Goal: Task Accomplishment & Management: Use online tool/utility

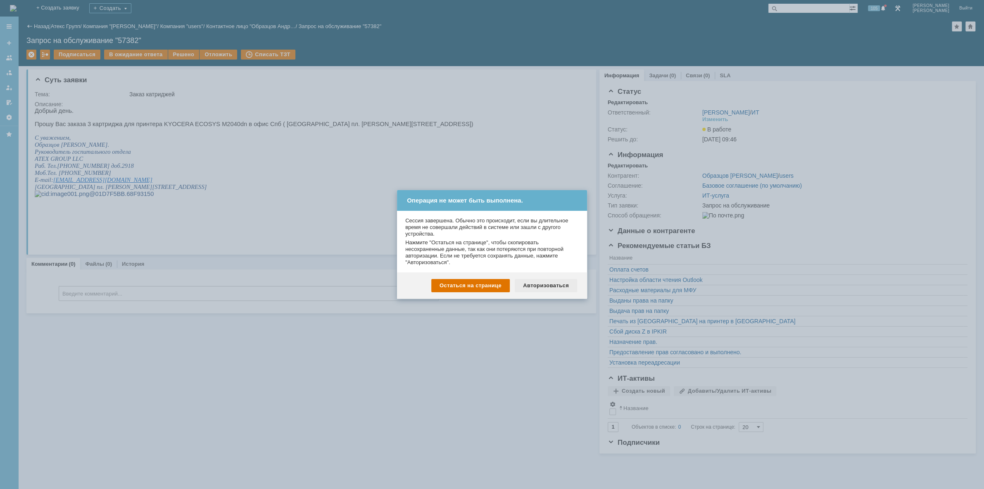
click at [538, 285] on div "Авторизоваться" at bounding box center [546, 285] width 62 height 13
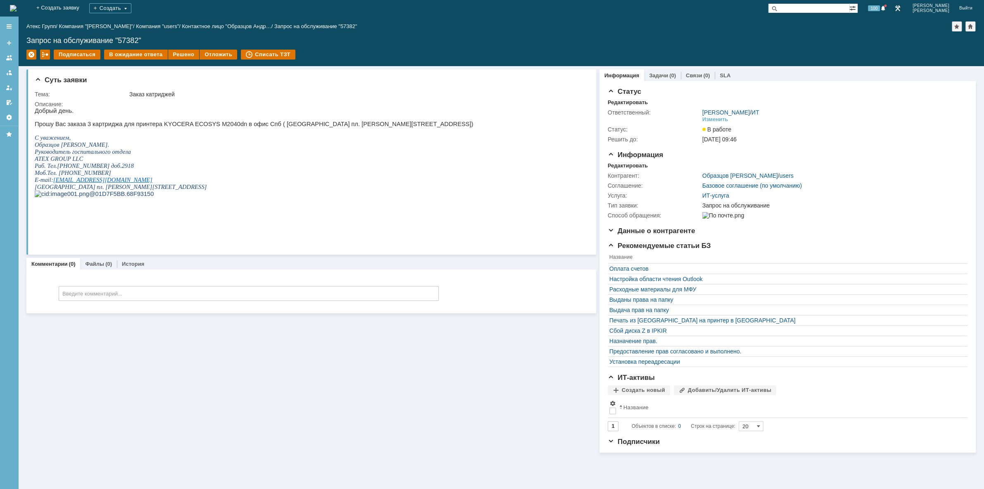
click at [17, 5] on img at bounding box center [13, 8] width 7 height 7
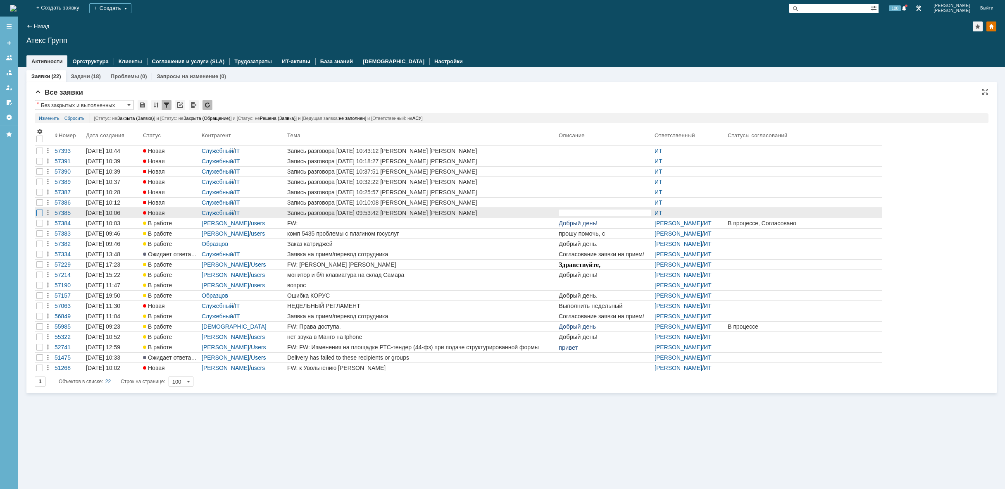
click at [40, 154] on div at bounding box center [39, 150] width 7 height 7
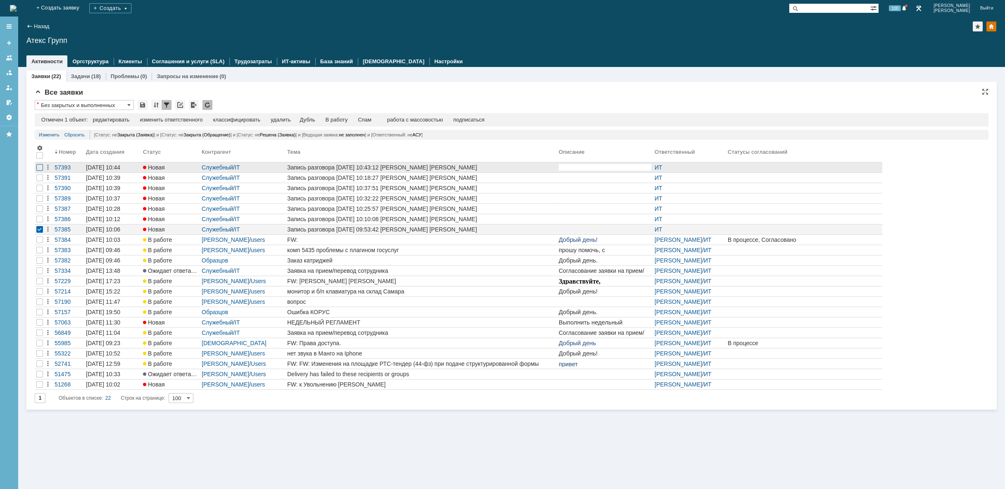
click at [40, 167] on div at bounding box center [39, 167] width 7 height 7
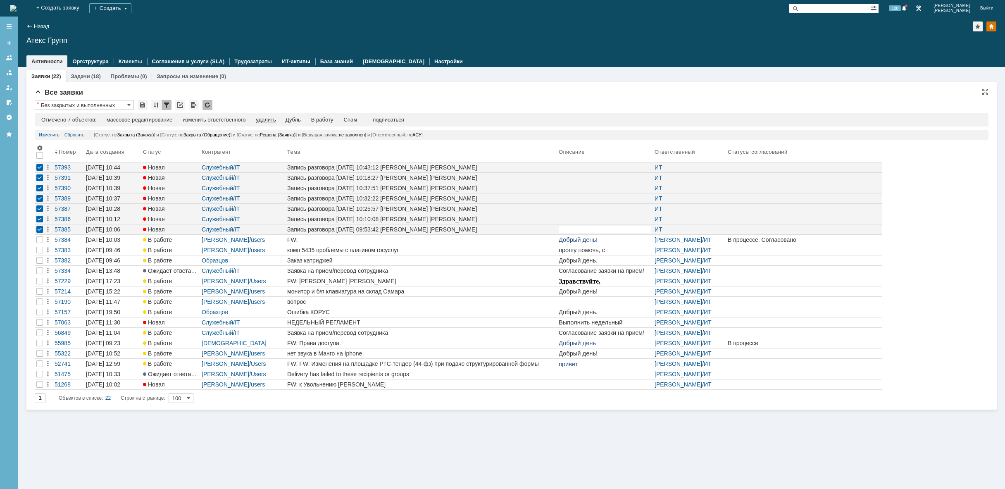
click at [270, 118] on div "удалить" at bounding box center [266, 119] width 20 height 7
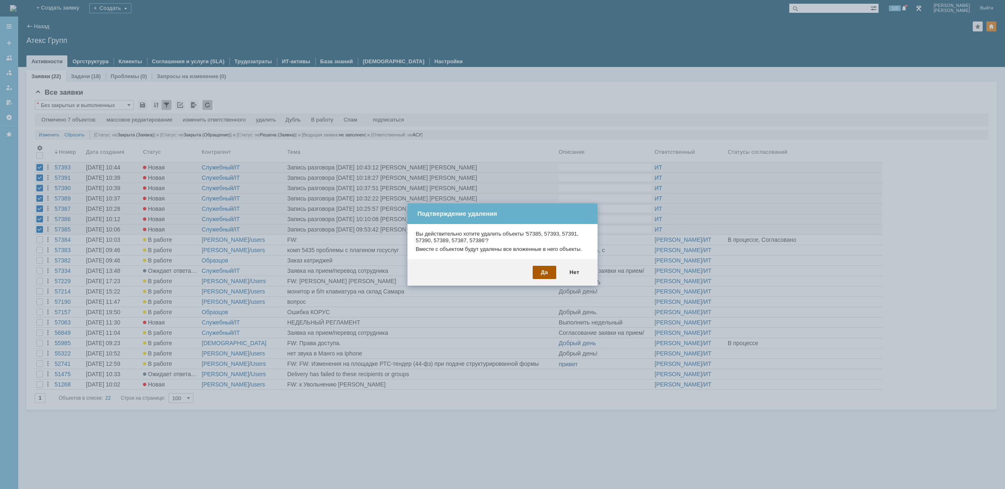
click at [548, 271] on div "Да" at bounding box center [544, 272] width 24 height 13
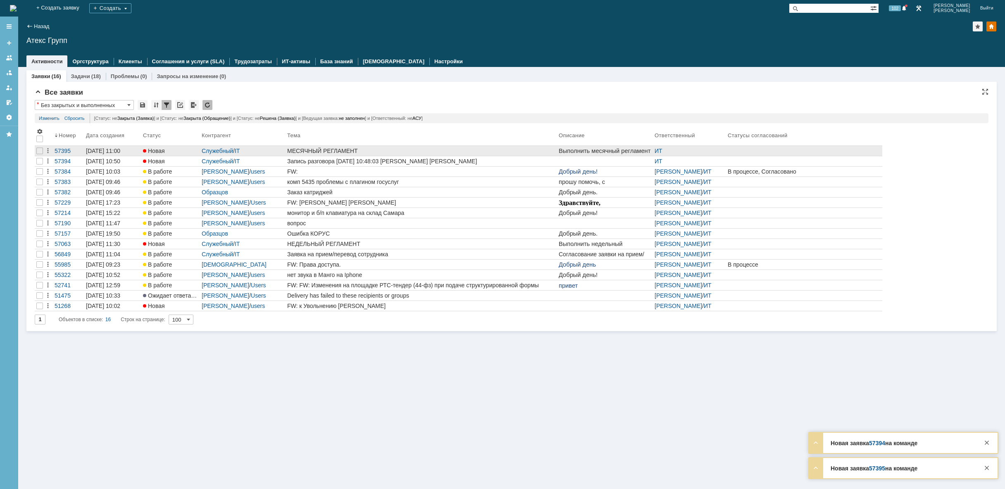
click at [390, 152] on div "МЕСЯЧНЫЙ РЕГЛАМЕНТ" at bounding box center [421, 150] width 268 height 7
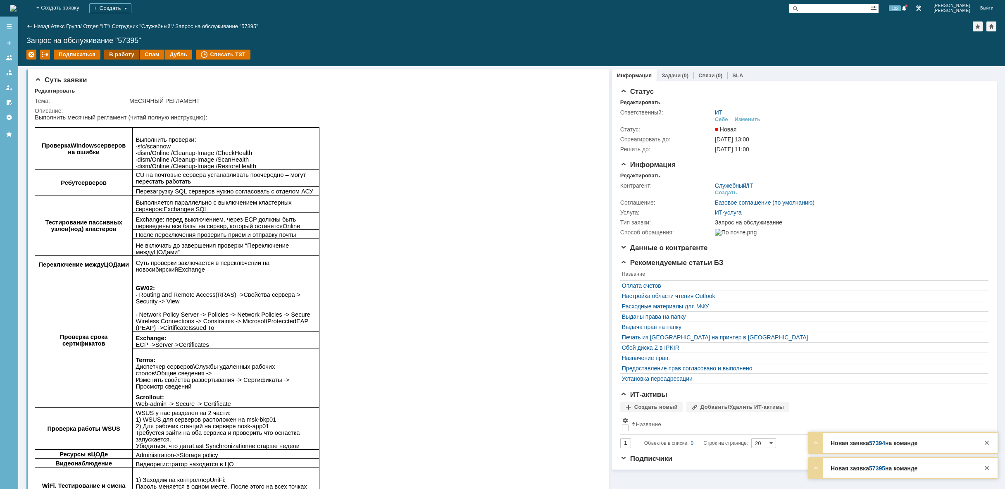
click at [119, 52] on div "В работу" at bounding box center [121, 55] width 35 height 10
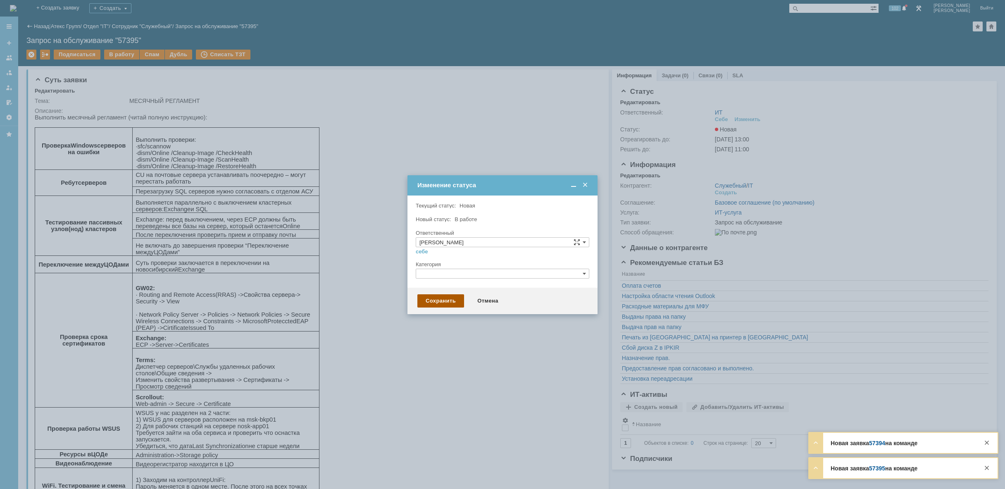
click at [447, 299] on div "Сохранить" at bounding box center [440, 300] width 47 height 13
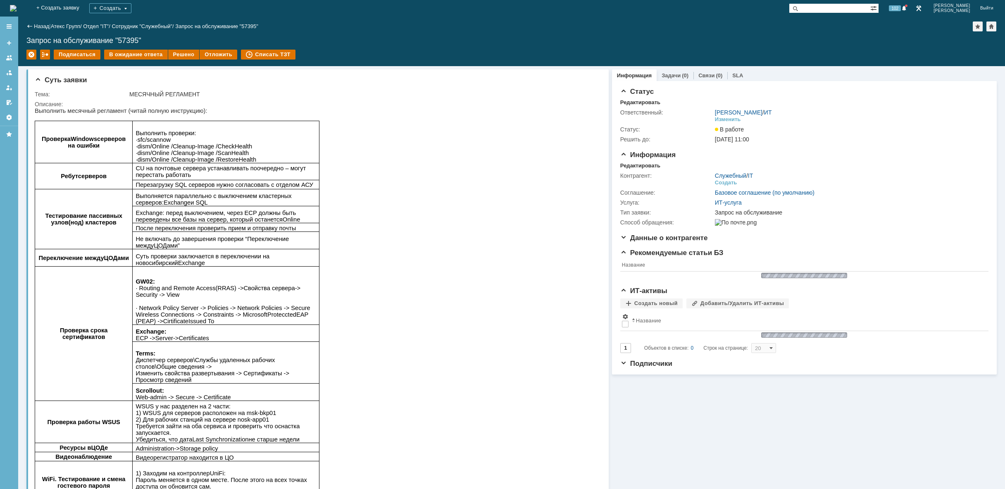
click at [17, 6] on img at bounding box center [13, 8] width 7 height 7
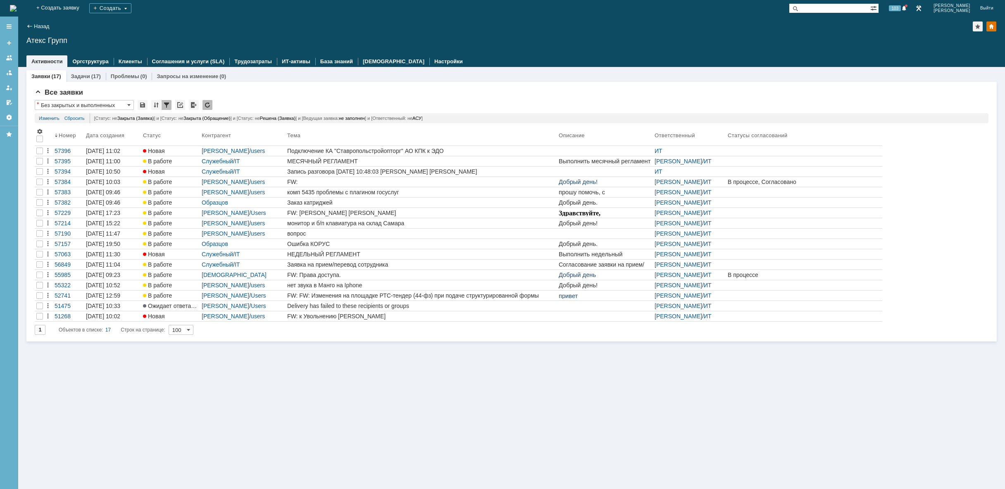
click at [313, 370] on div "Заявки (17) Задачи (17) Проблемы (0) Запросы на изменение (0) Все заявки * Без …" at bounding box center [511, 278] width 986 height 422
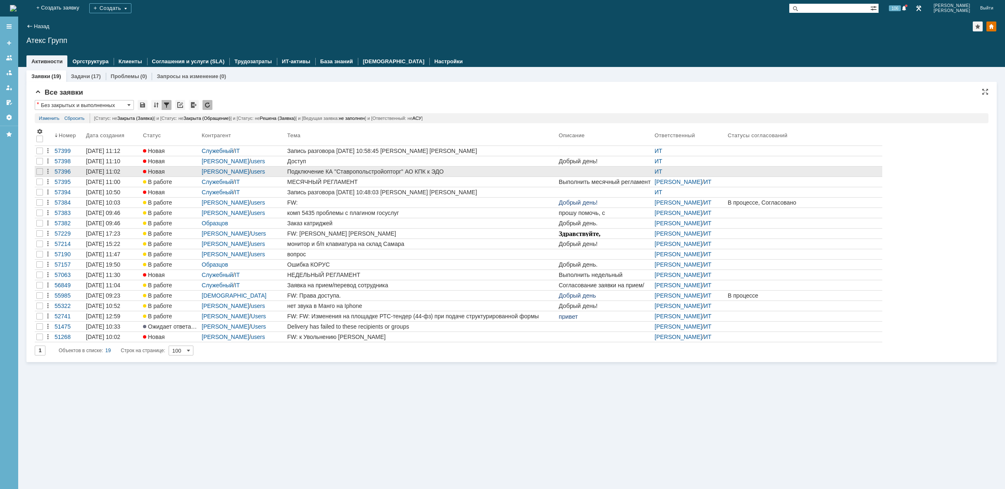
click at [304, 169] on div "Подключение КА "Ставропольстройопторг" АО КПК к ЭДО" at bounding box center [421, 171] width 268 height 7
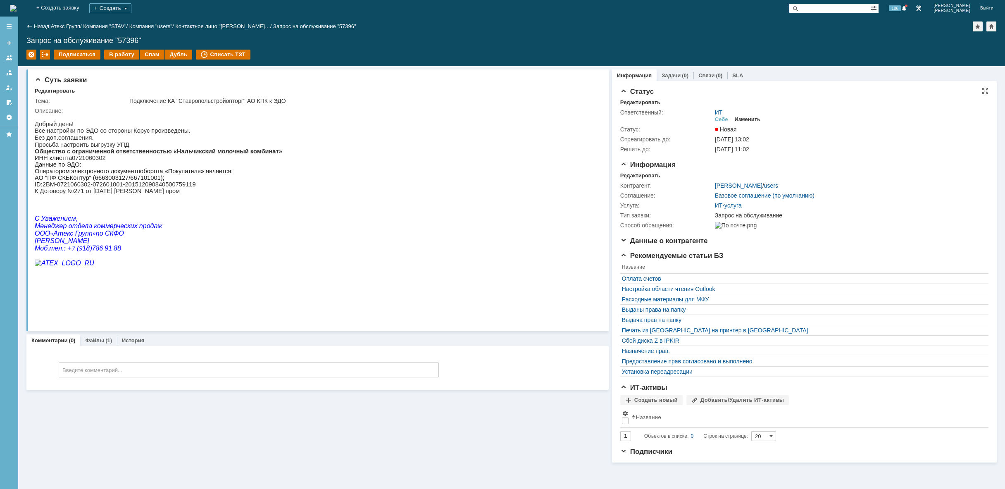
click at [753, 118] on div "Изменить" at bounding box center [748, 119] width 26 height 7
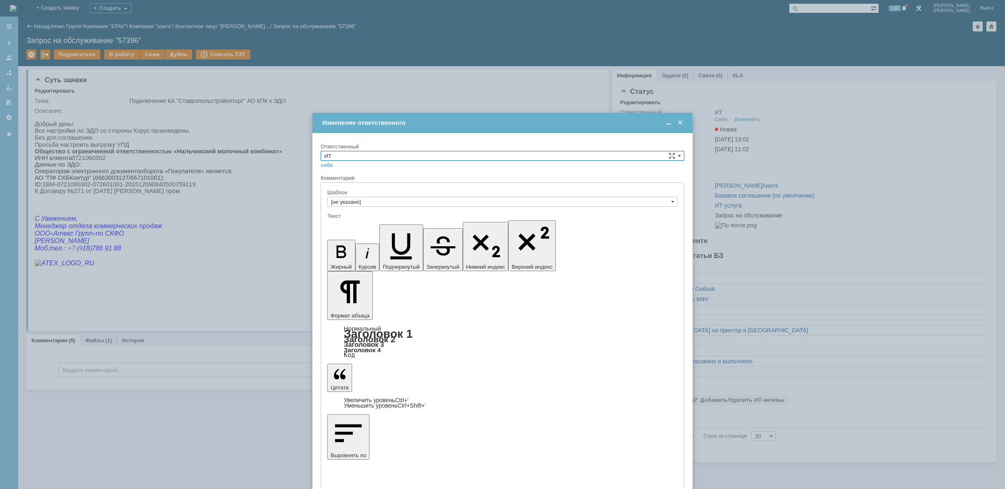
click at [468, 155] on input "ИТ" at bounding box center [503, 156] width 364 height 10
click at [412, 224] on span "АСУ" at bounding box center [502, 224] width 356 height 7
type input "АСУ"
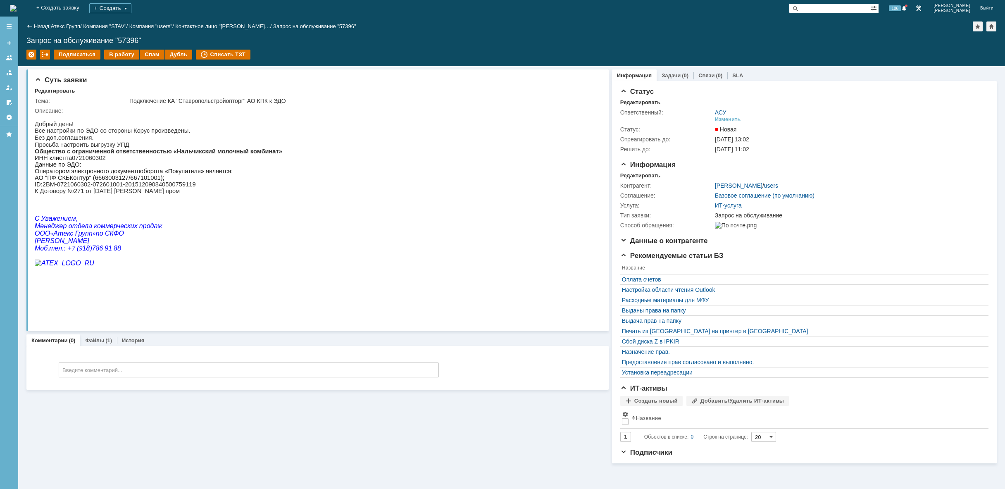
click at [17, 9] on img at bounding box center [13, 8] width 7 height 7
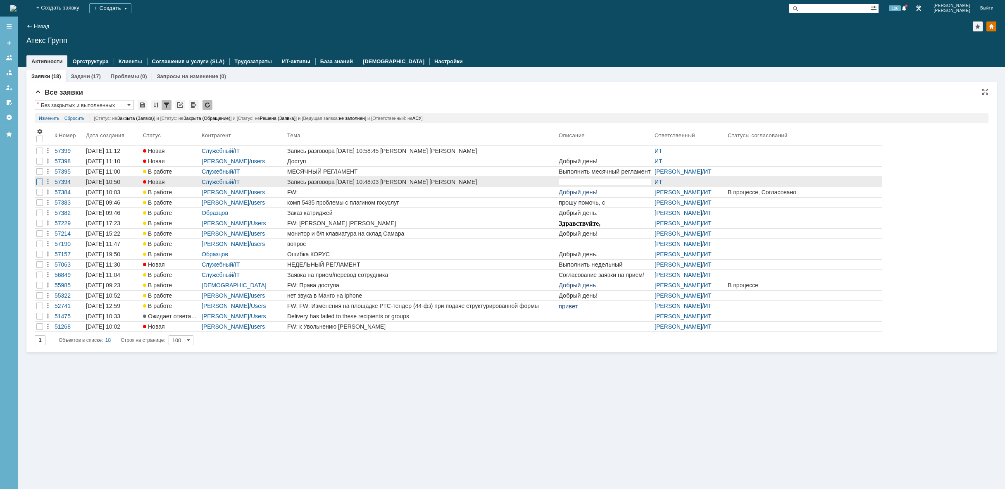
click at [43, 164] on div at bounding box center [39, 161] width 7 height 7
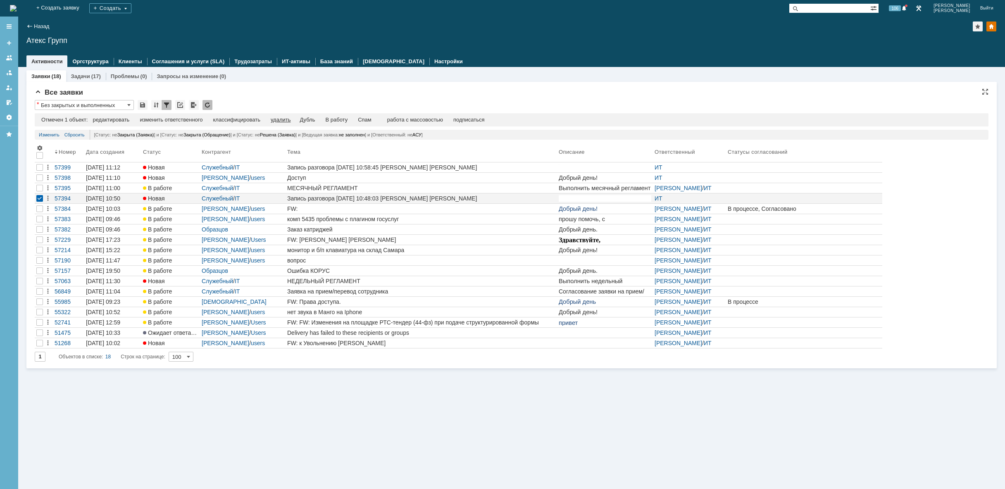
click at [287, 119] on div "удалить" at bounding box center [281, 119] width 20 height 7
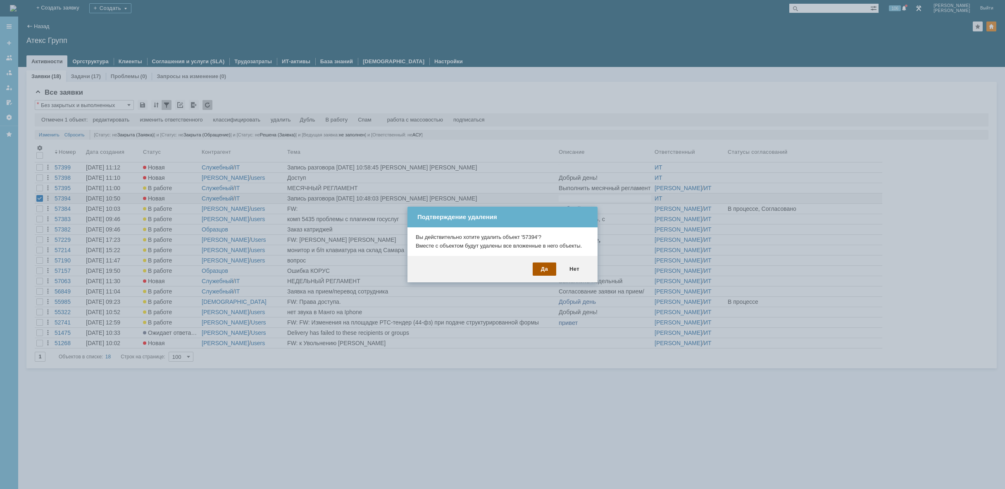
click at [540, 271] on div "Да" at bounding box center [544, 268] width 24 height 13
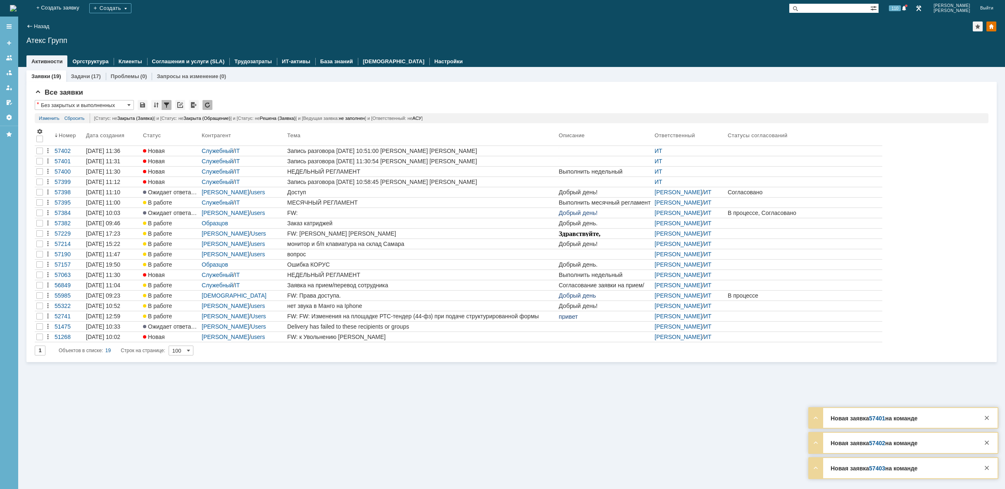
click at [17, 5] on img at bounding box center [13, 8] width 7 height 7
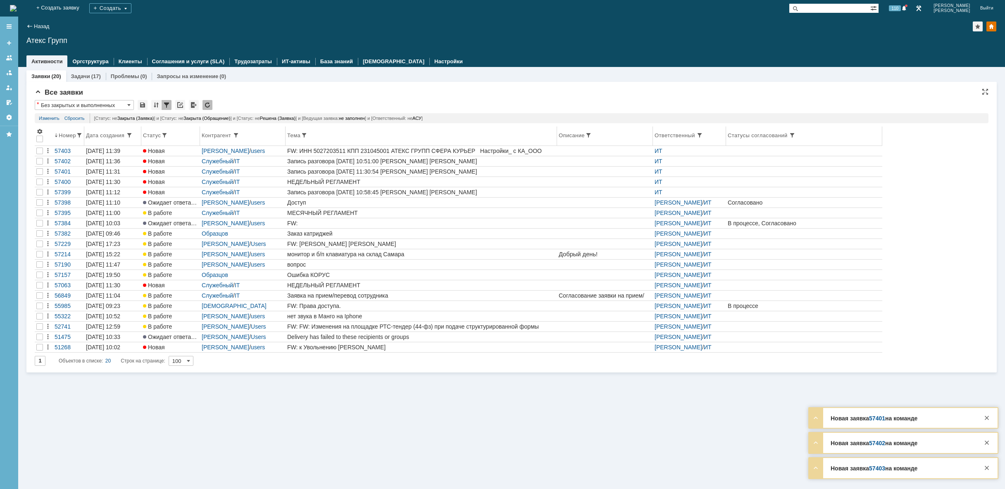
click at [528, 145] on th "Тема" at bounding box center [420, 135] width 271 height 19
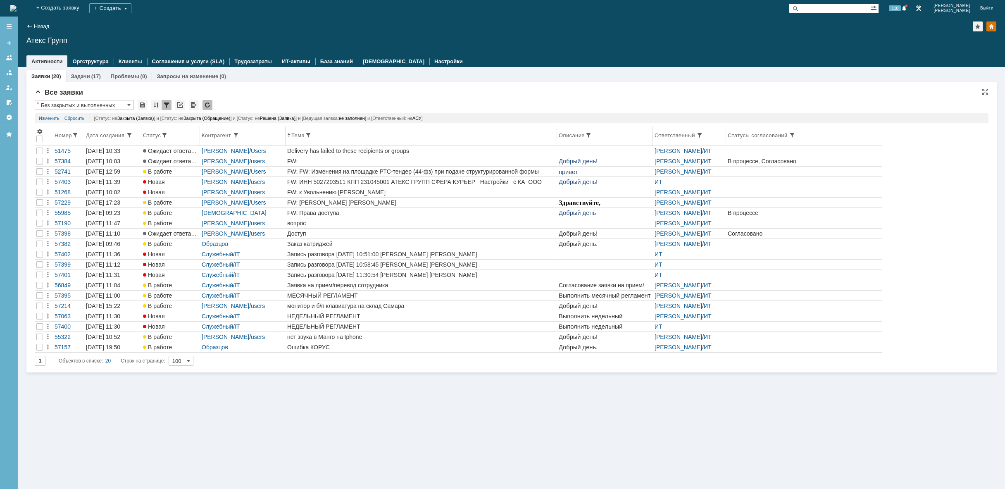
click at [106, 129] on th "Дата создания" at bounding box center [112, 135] width 57 height 19
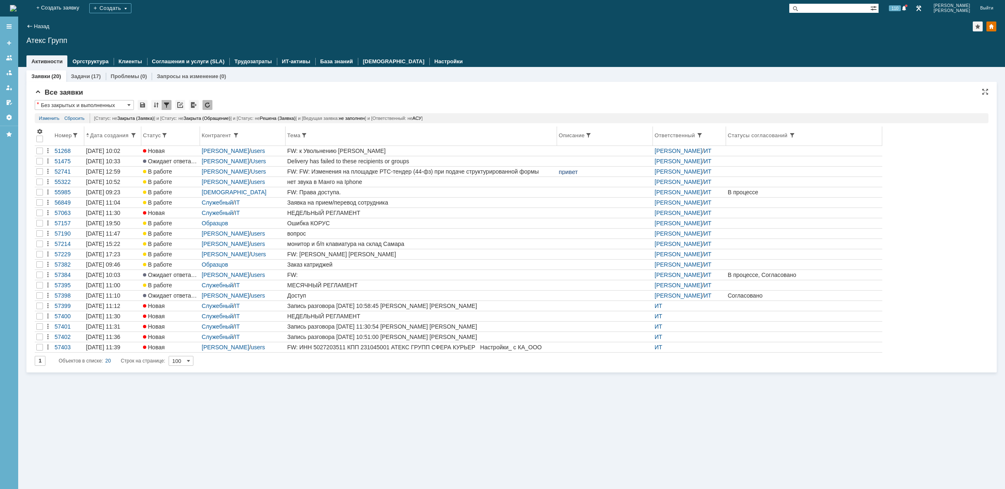
click at [109, 136] on div "Дата создания" at bounding box center [110, 135] width 40 height 6
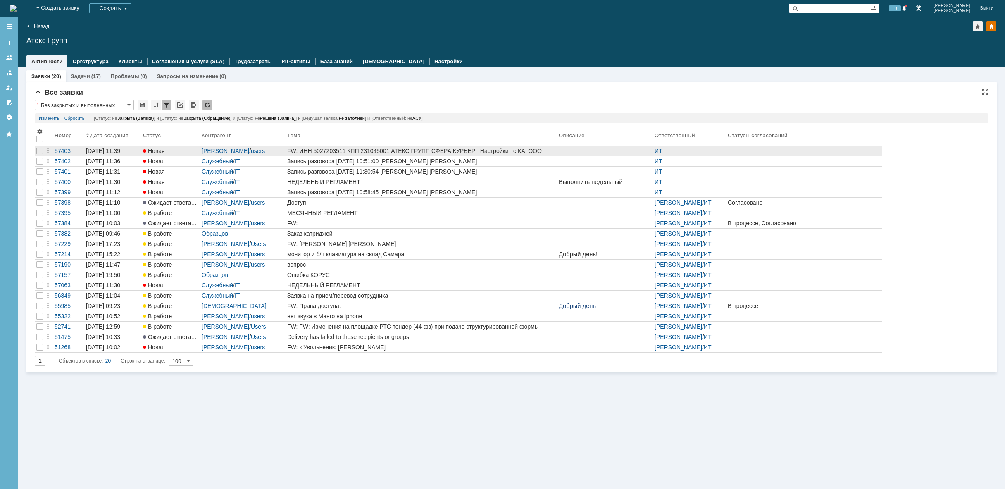
click at [554, 151] on div "FW: ИНН 5027203511 КПП 231045001 АТЕКС ГРУПП СФЕРА КУРЬЕР Настройки_ с КА_ООО "…" at bounding box center [421, 150] width 268 height 7
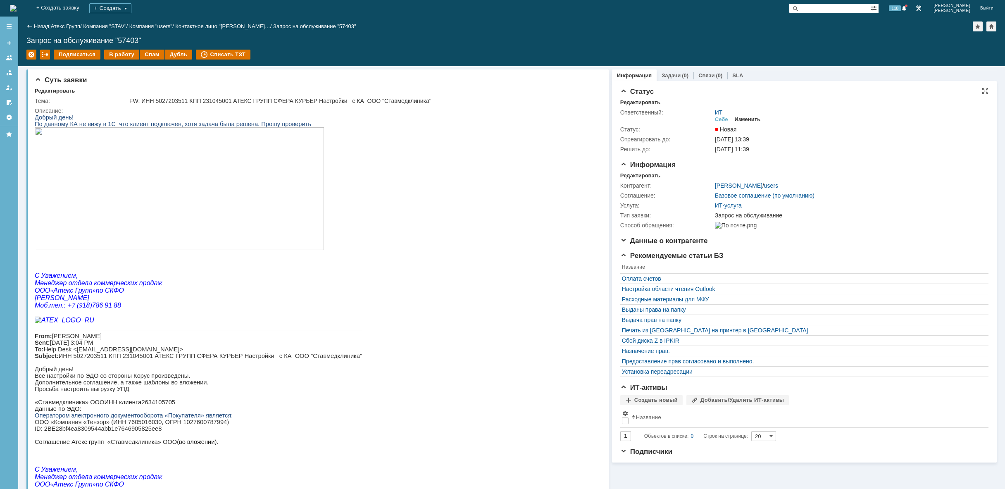
click at [751, 120] on div "Изменить" at bounding box center [748, 119] width 26 height 7
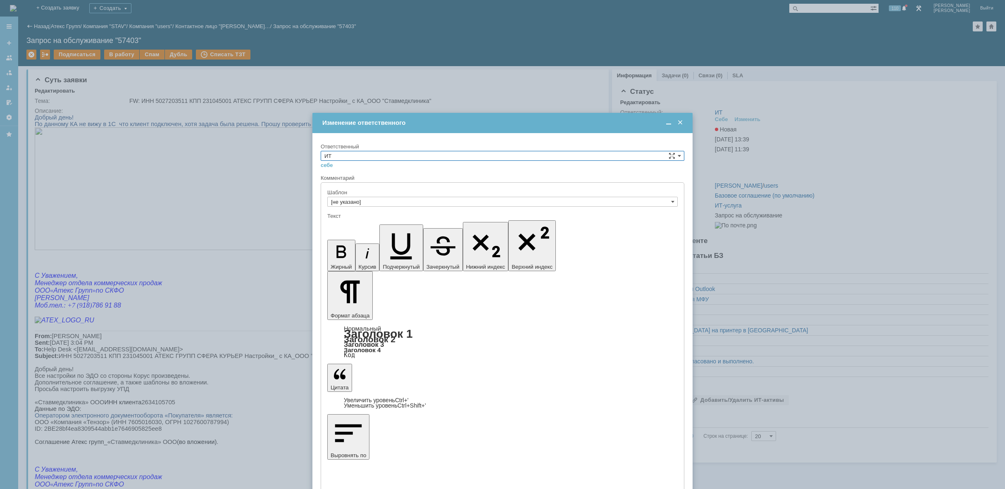
click at [636, 155] on input "ИТ" at bounding box center [503, 156] width 364 height 10
click at [475, 228] on div "АСУ" at bounding box center [502, 223] width 363 height 9
type input "АСУ"
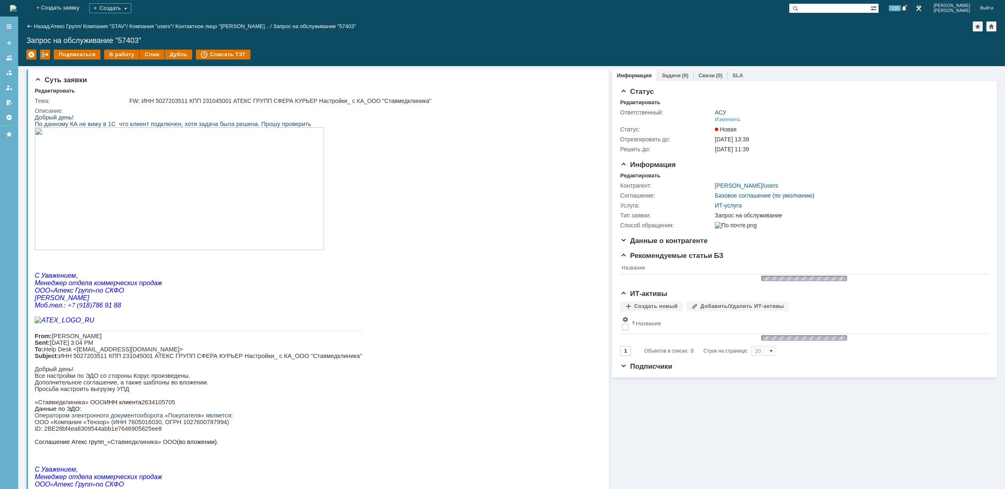
click at [17, 9] on img at bounding box center [13, 8] width 7 height 7
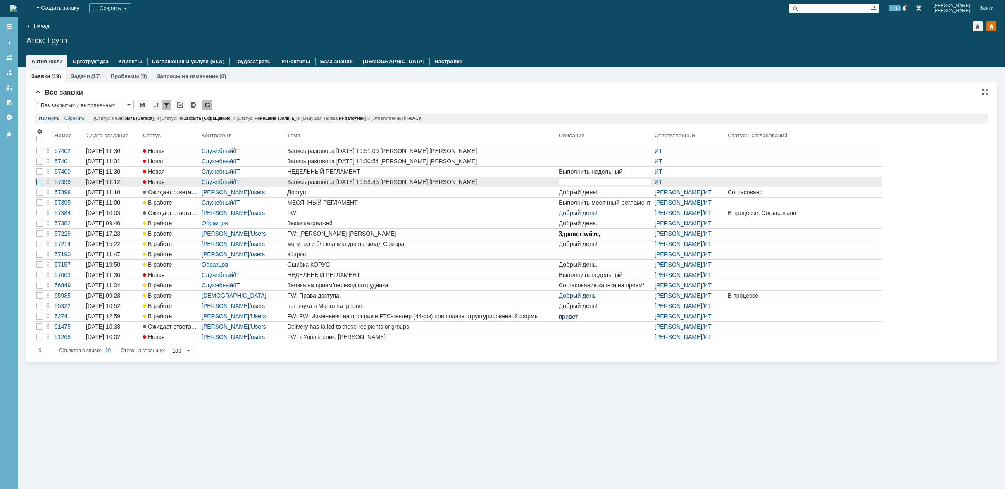
click at [43, 164] on div at bounding box center [39, 161] width 7 height 7
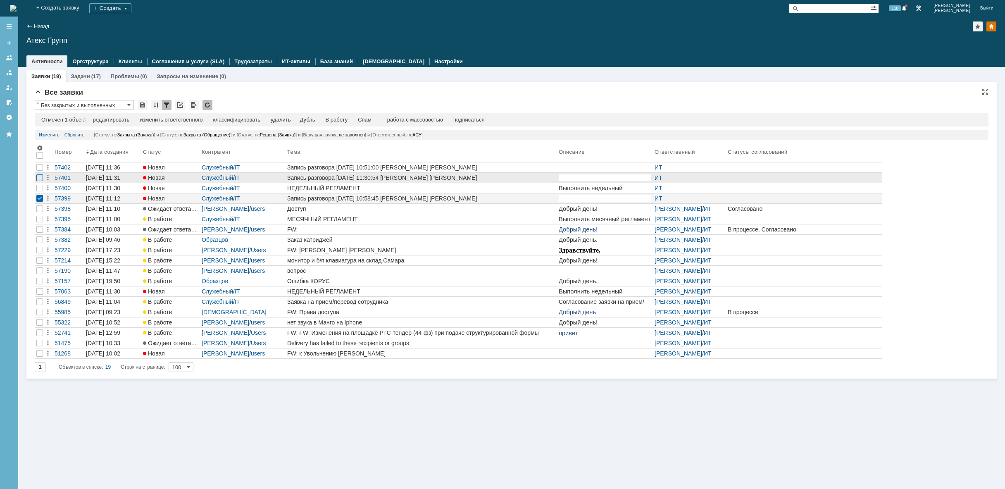
click at [39, 176] on div at bounding box center [39, 177] width 7 height 7
click at [40, 171] on div at bounding box center [39, 167] width 7 height 7
click at [265, 118] on div "удалить" at bounding box center [263, 119] width 20 height 7
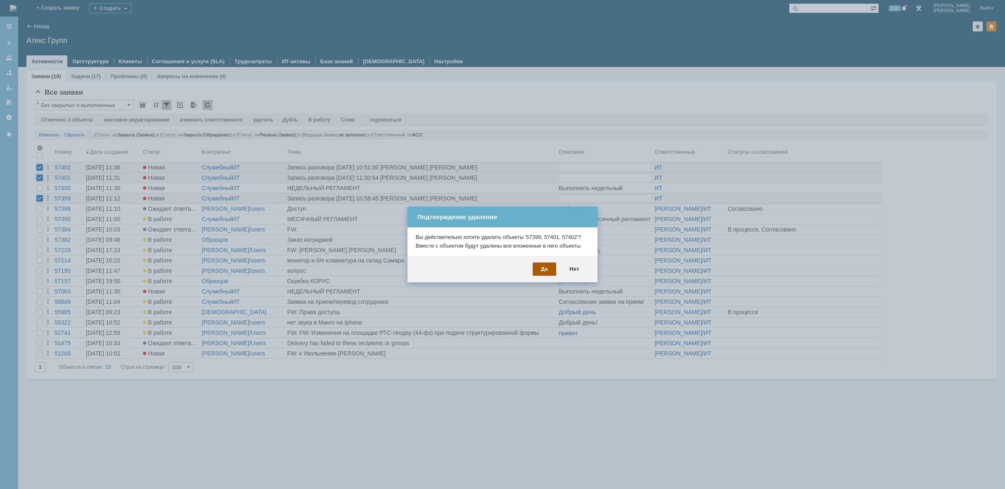
click at [545, 271] on div "Да" at bounding box center [544, 268] width 24 height 13
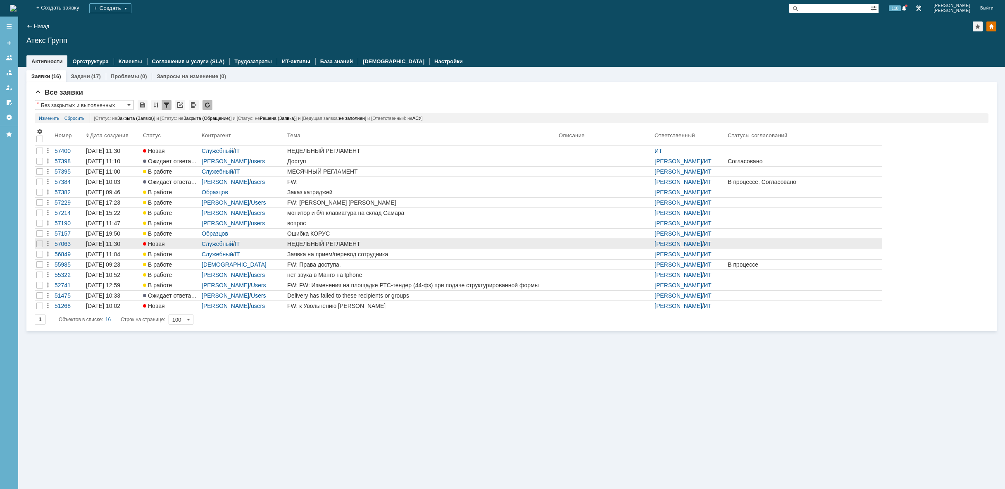
click at [379, 240] on div "НЕДЕЛЬНЫЙ РЕГЛАМЕНТ" at bounding box center [421, 243] width 268 height 7
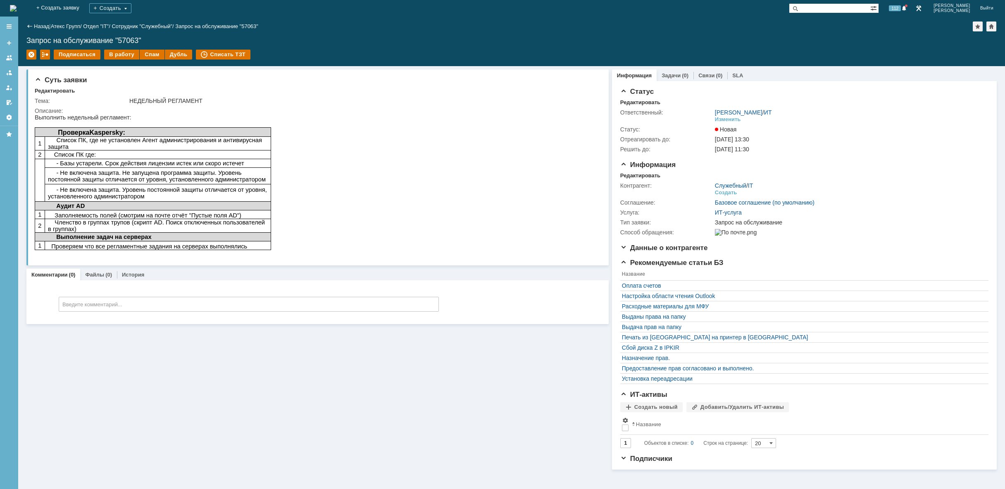
click at [17, 9] on img at bounding box center [13, 8] width 7 height 7
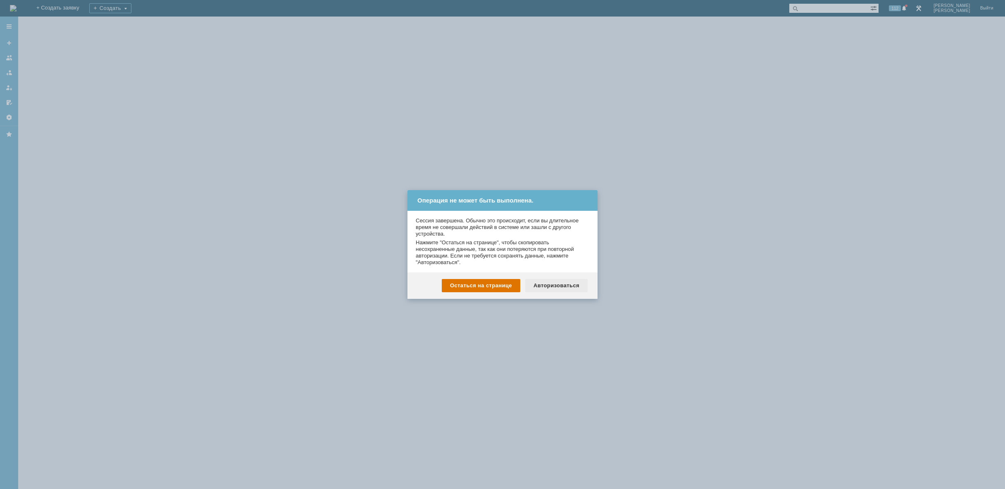
click at [545, 285] on div "Авторизоваться" at bounding box center [556, 285] width 62 height 13
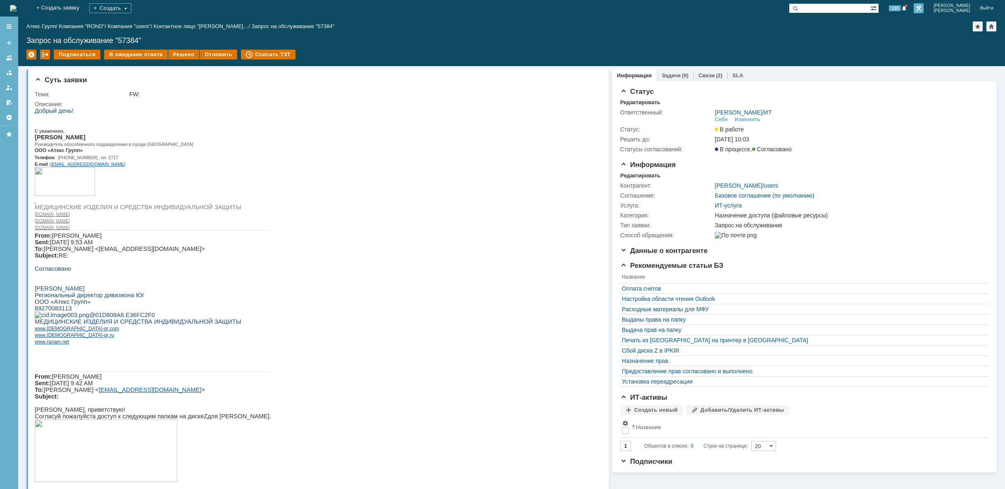
click at [923, 10] on link at bounding box center [918, 8] width 10 height 10
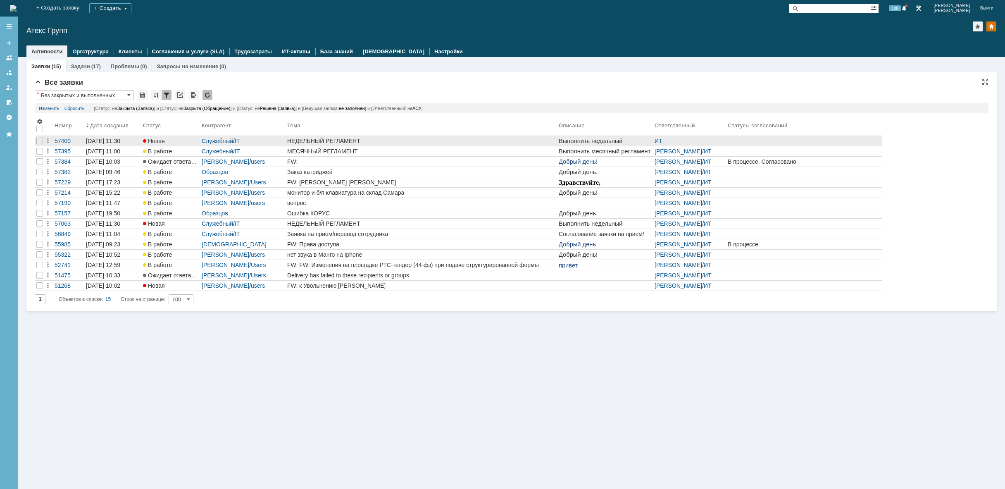
click at [328, 139] on div "НЕДЕЛЬНЫЙ РЕГЛАМЕНТ" at bounding box center [421, 141] width 268 height 7
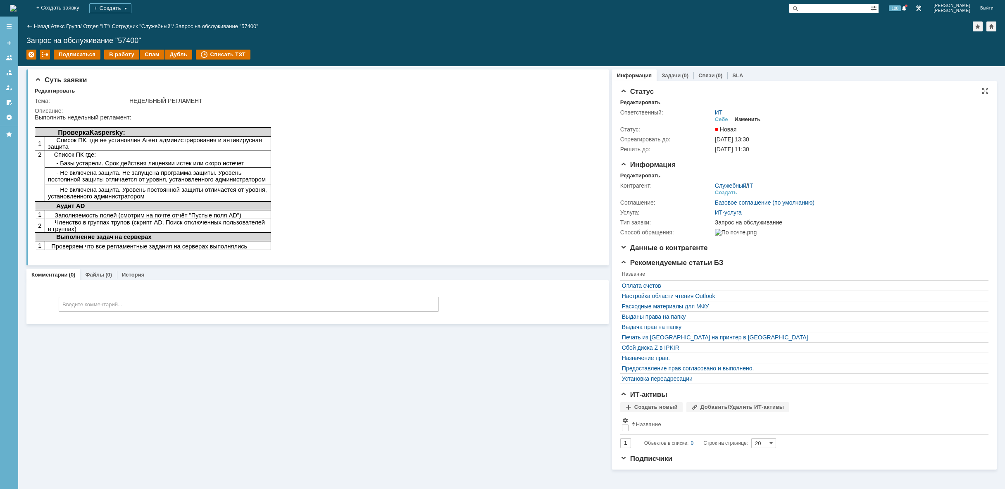
click at [746, 120] on div "Изменить" at bounding box center [748, 119] width 26 height 7
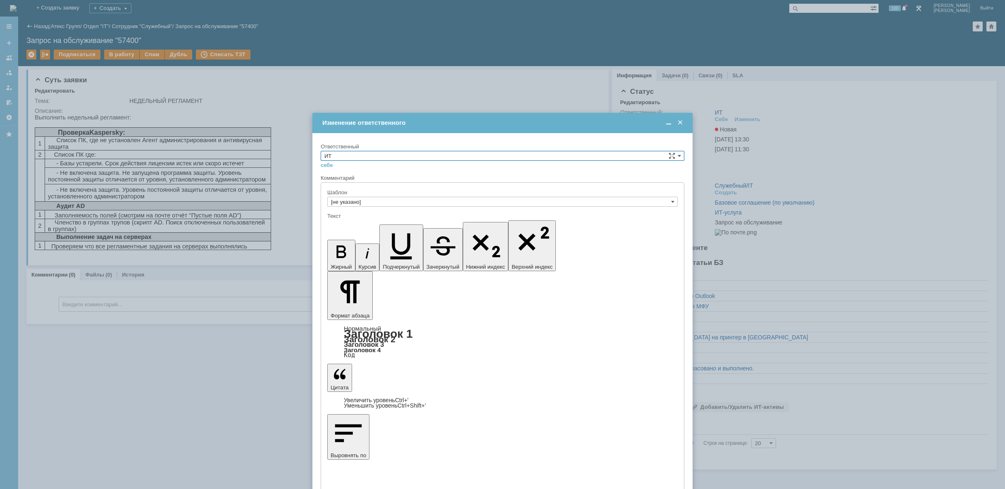
click at [452, 156] on input "ИТ" at bounding box center [503, 156] width 364 height 10
click at [381, 207] on span "[PERSON_NAME]" at bounding box center [502, 205] width 356 height 7
type input "[PERSON_NAME]"
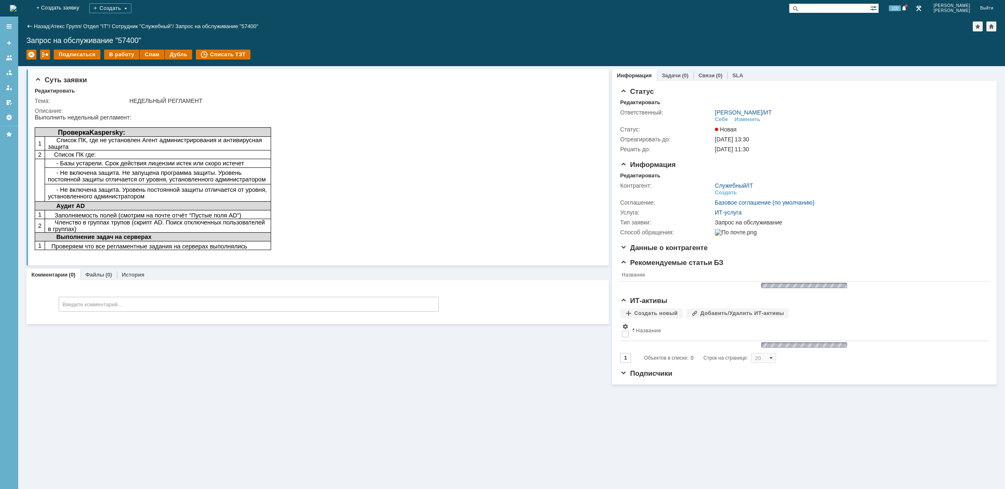
click at [17, 2] on div "На домашнюю" at bounding box center [13, 8] width 7 height 17
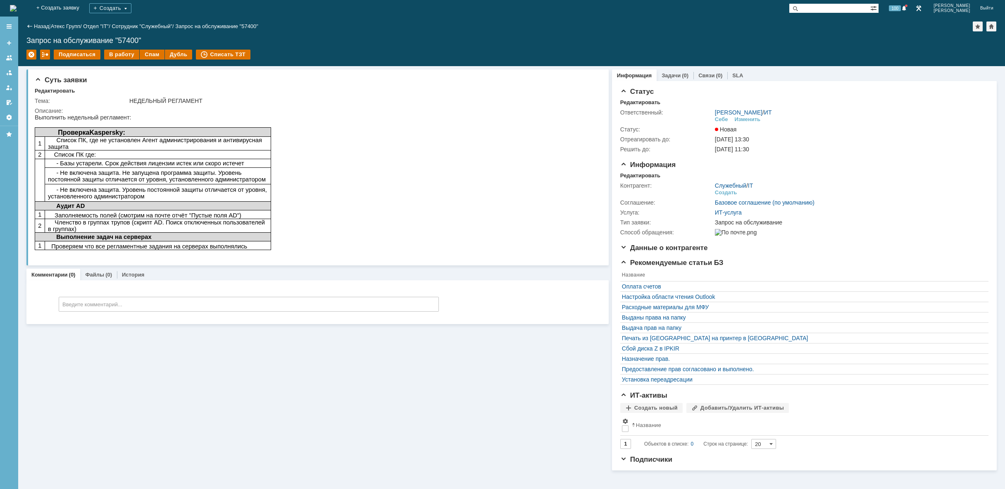
click at [17, 6] on img at bounding box center [13, 8] width 7 height 7
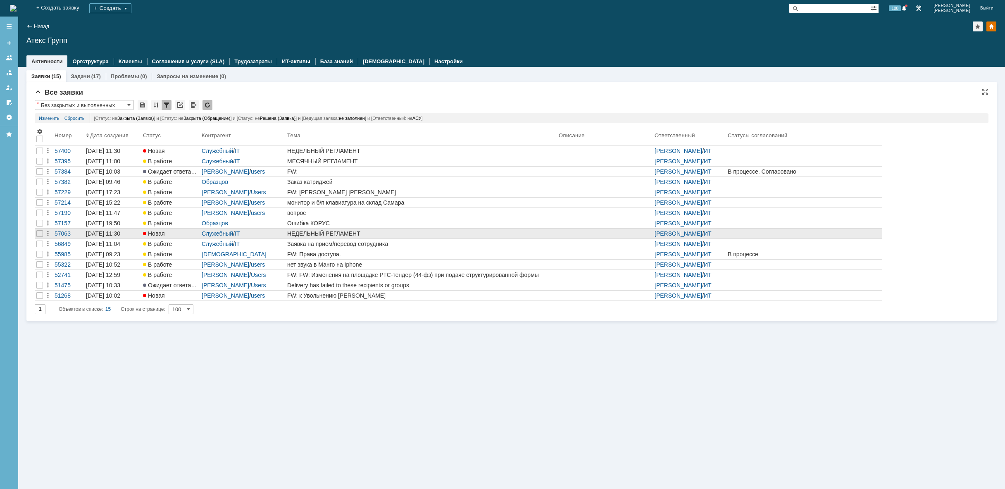
click at [341, 235] on div "НЕДЕЛЬНЫЙ РЕГЛАМЕНТ" at bounding box center [421, 233] width 268 height 7
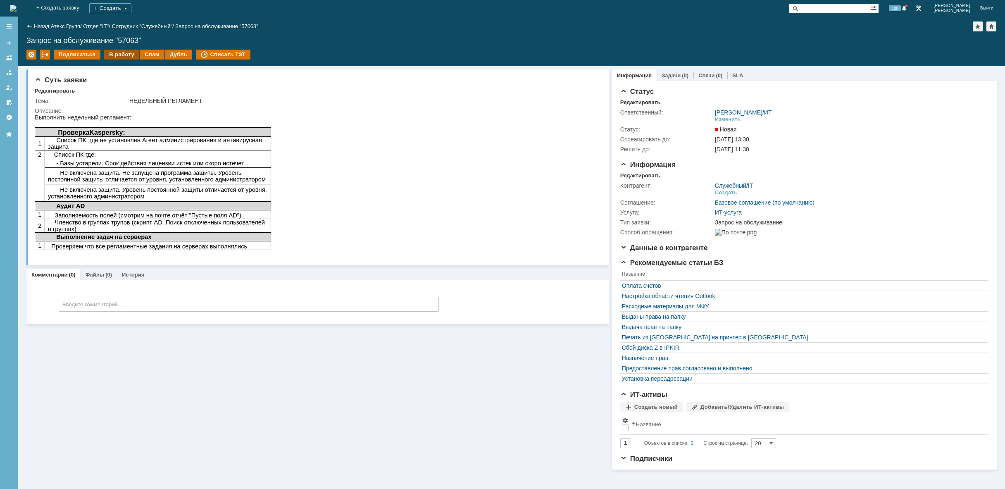
click at [115, 55] on div "В работу" at bounding box center [121, 55] width 35 height 10
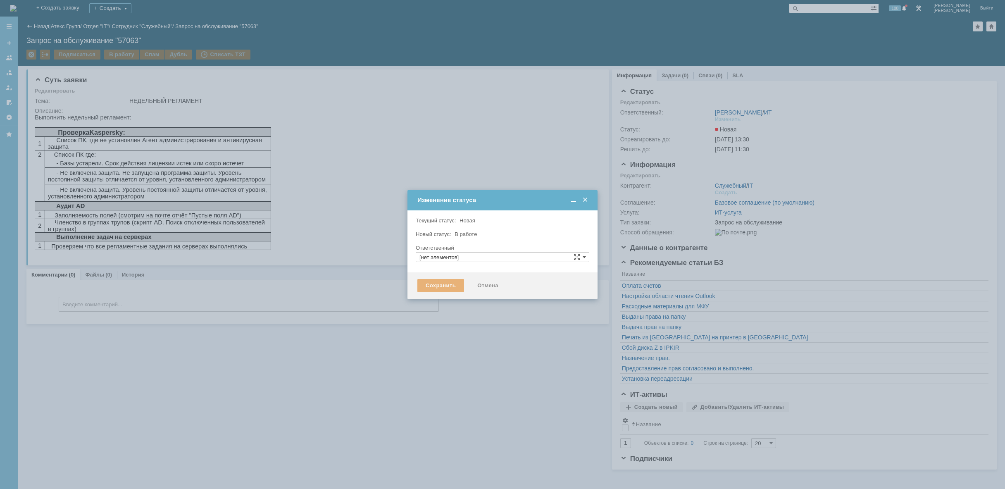
type input "[PERSON_NAME]"
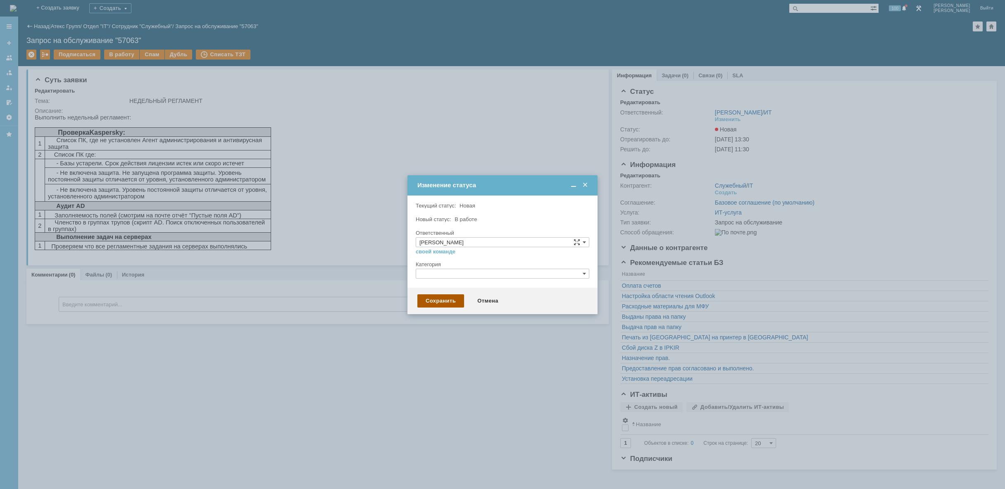
click at [438, 295] on div "Сохранить" at bounding box center [440, 300] width 47 height 13
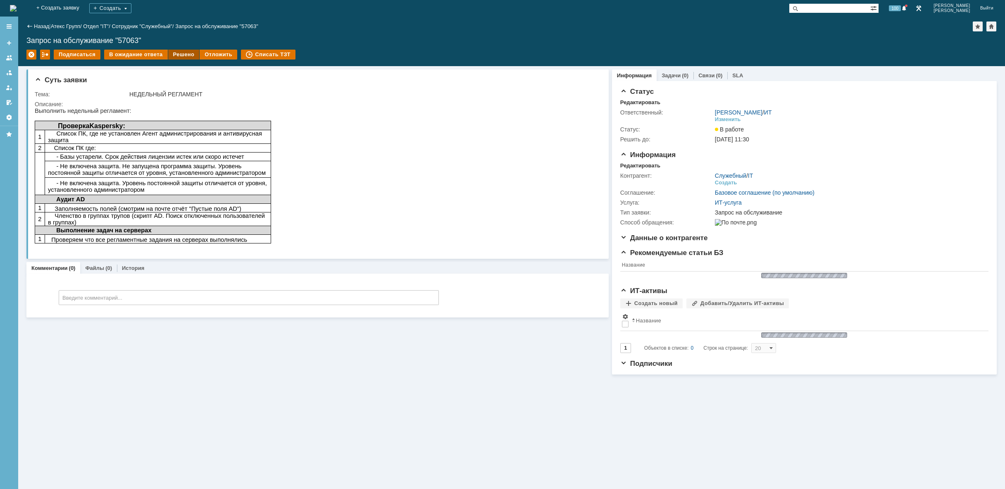
click at [181, 55] on div "Решено" at bounding box center [183, 55] width 31 height 10
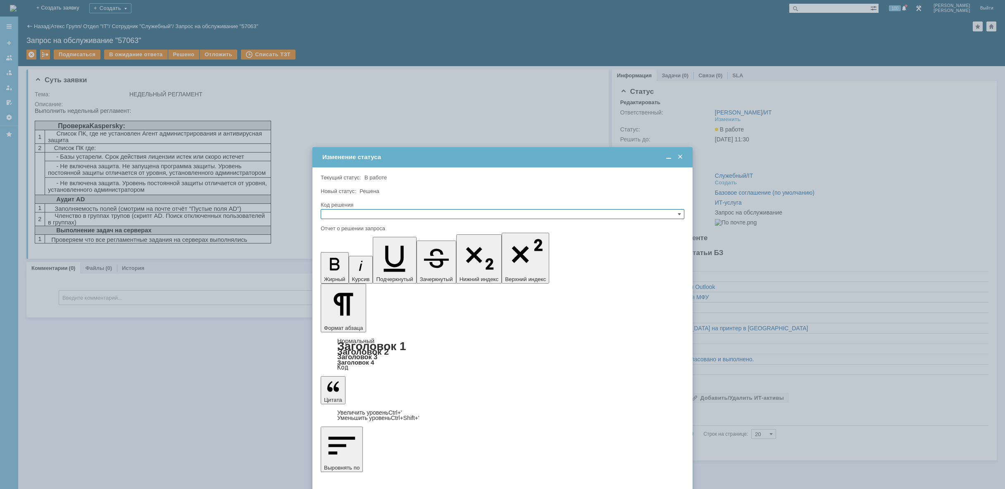
click at [369, 209] on input "text" at bounding box center [503, 214] width 364 height 10
click at [344, 254] on span "Решено" at bounding box center [502, 253] width 356 height 7
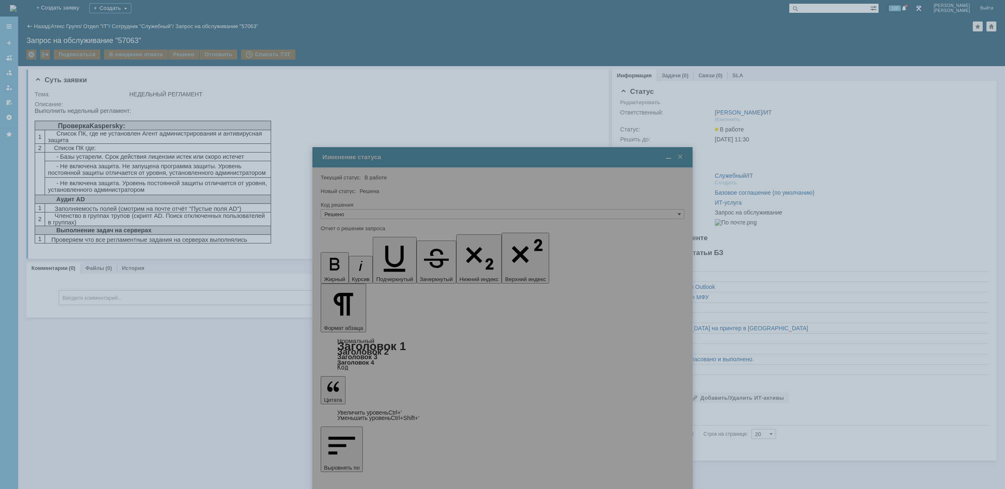
type input "Решено"
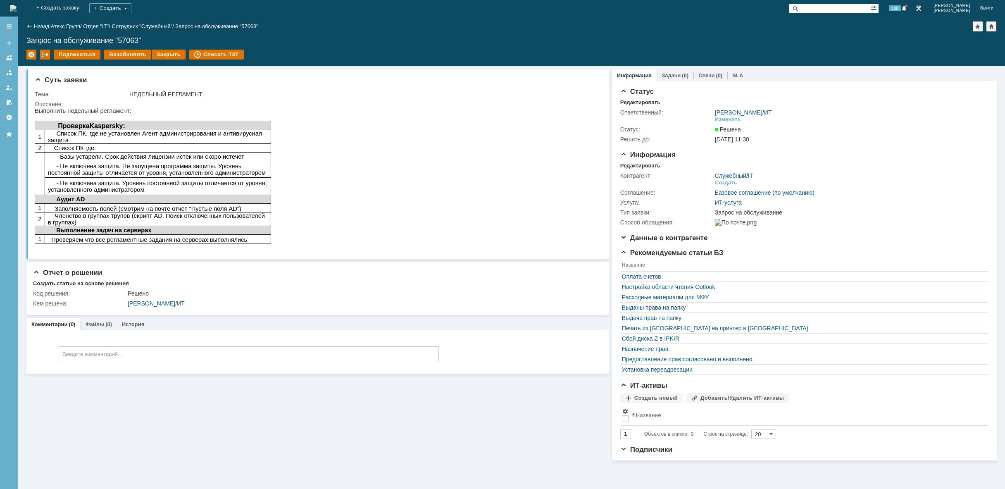
click at [17, 11] on img at bounding box center [13, 8] width 7 height 7
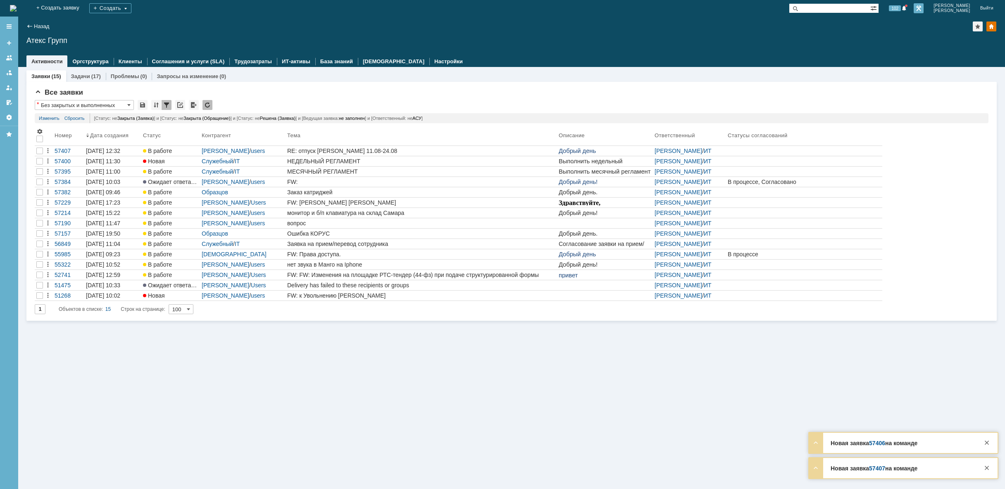
click at [923, 10] on link at bounding box center [918, 8] width 10 height 10
